Goal: Find specific page/section: Find specific page/section

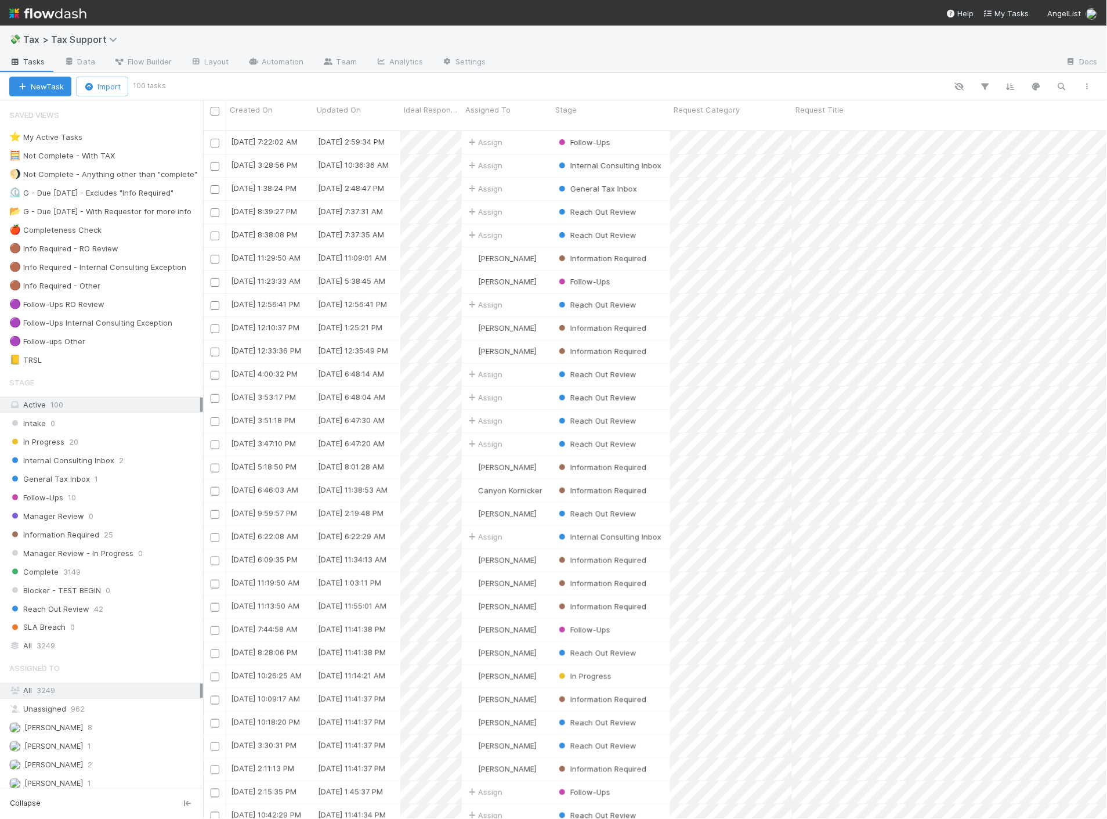
scroll to position [688, 895]
click at [74, 12] on img at bounding box center [47, 13] width 77 height 20
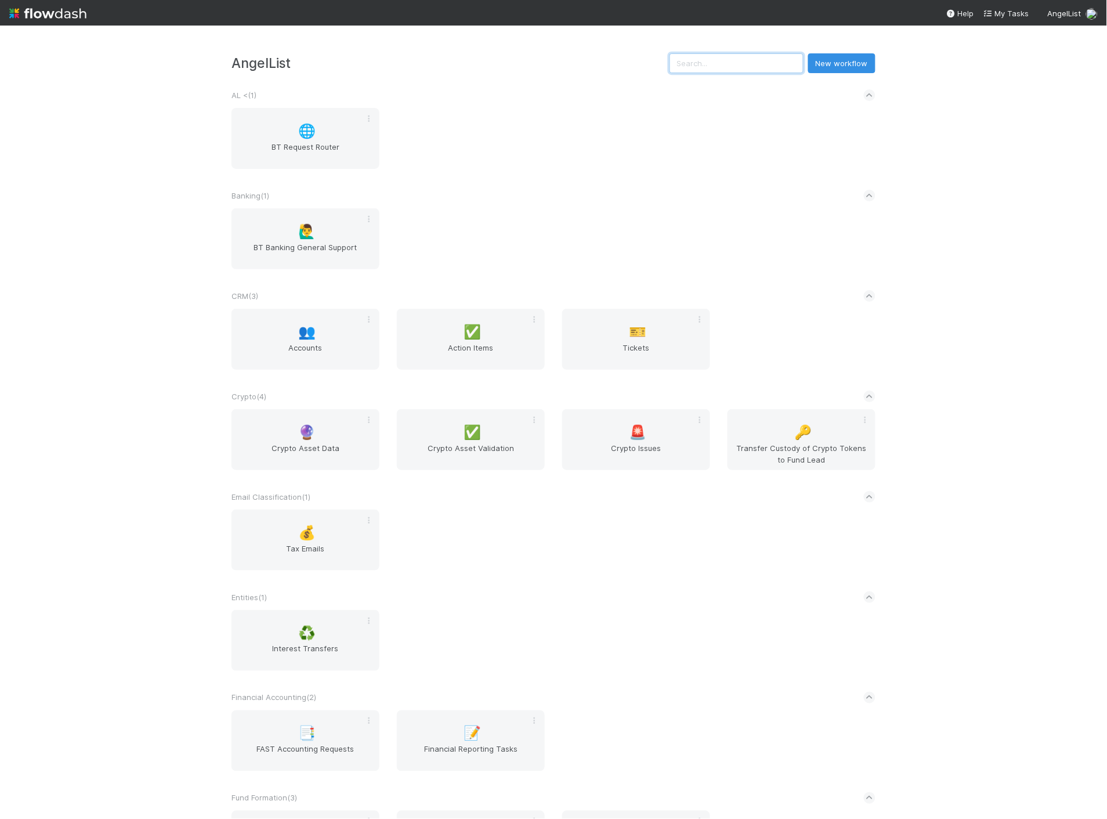
click at [730, 61] on input "text" at bounding box center [737, 63] width 134 height 20
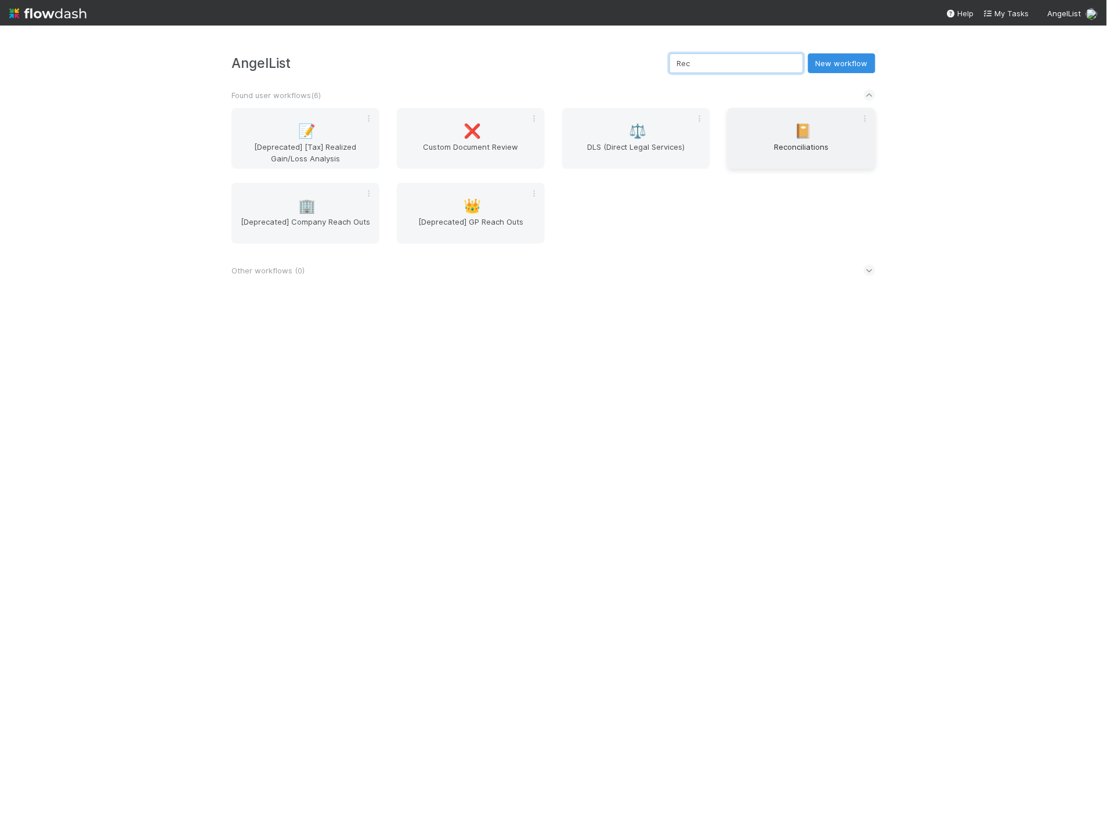
type input "Rec"
click at [791, 128] on div "📔 Reconciliations" at bounding box center [802, 138] width 148 height 61
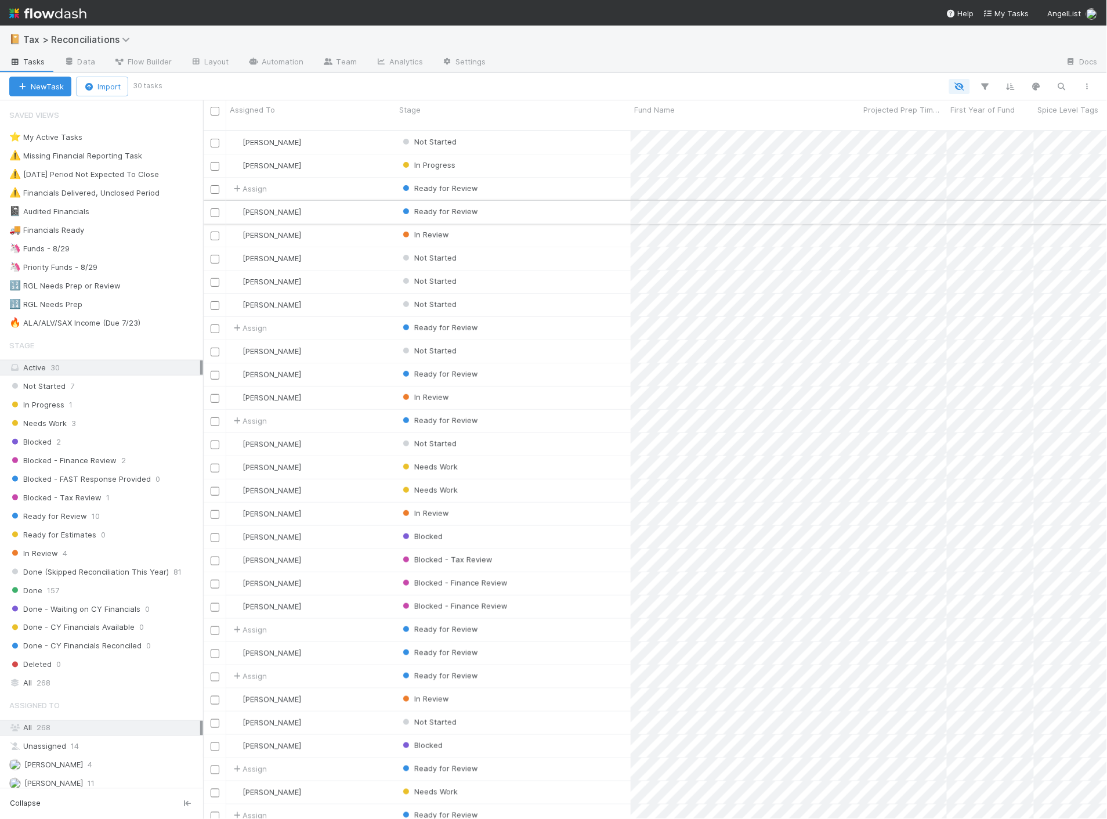
scroll to position [688, 895]
